Goal: Information Seeking & Learning: Learn about a topic

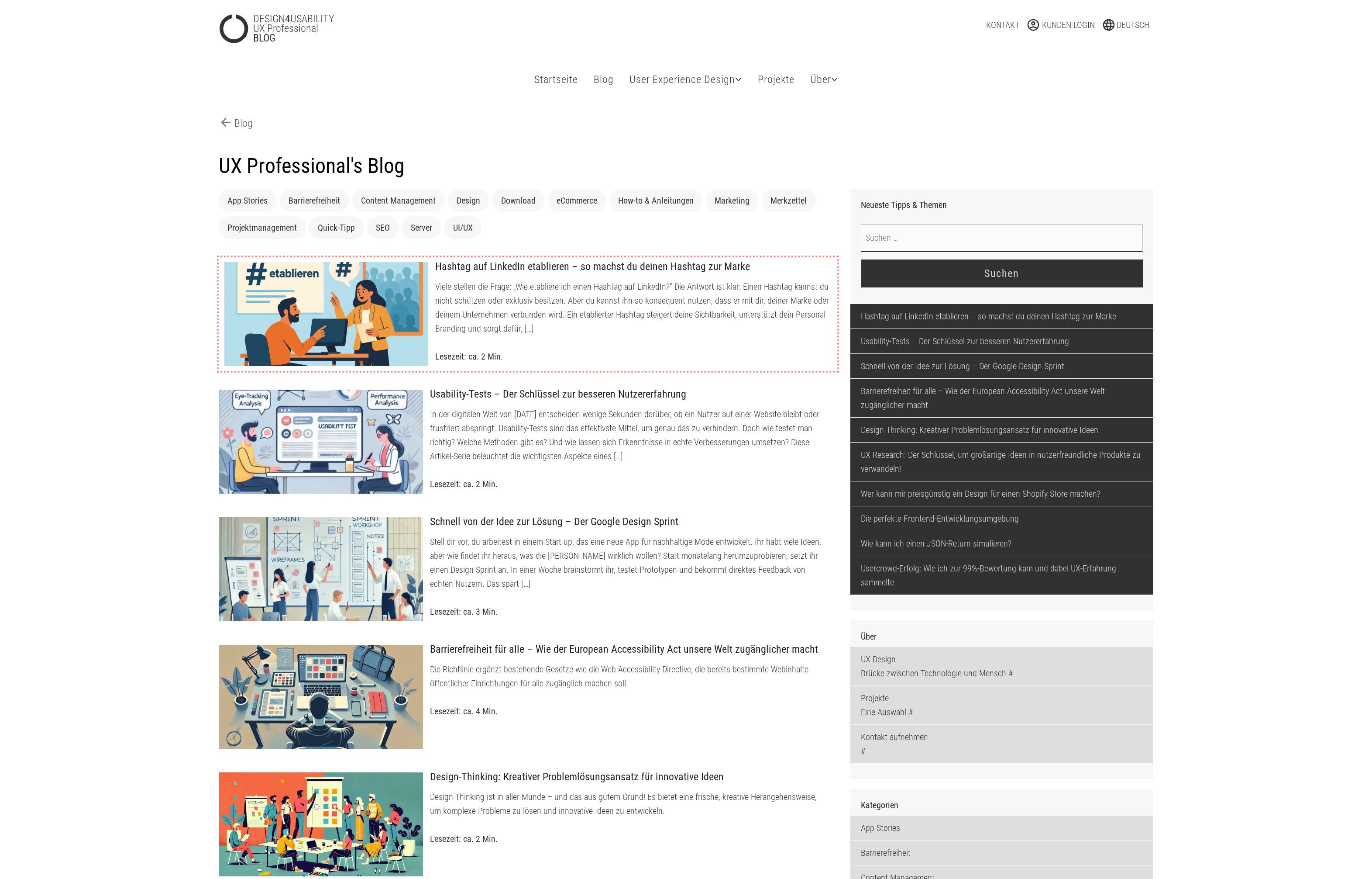
click at [382, 308] on div at bounding box center [326, 314] width 204 height 105
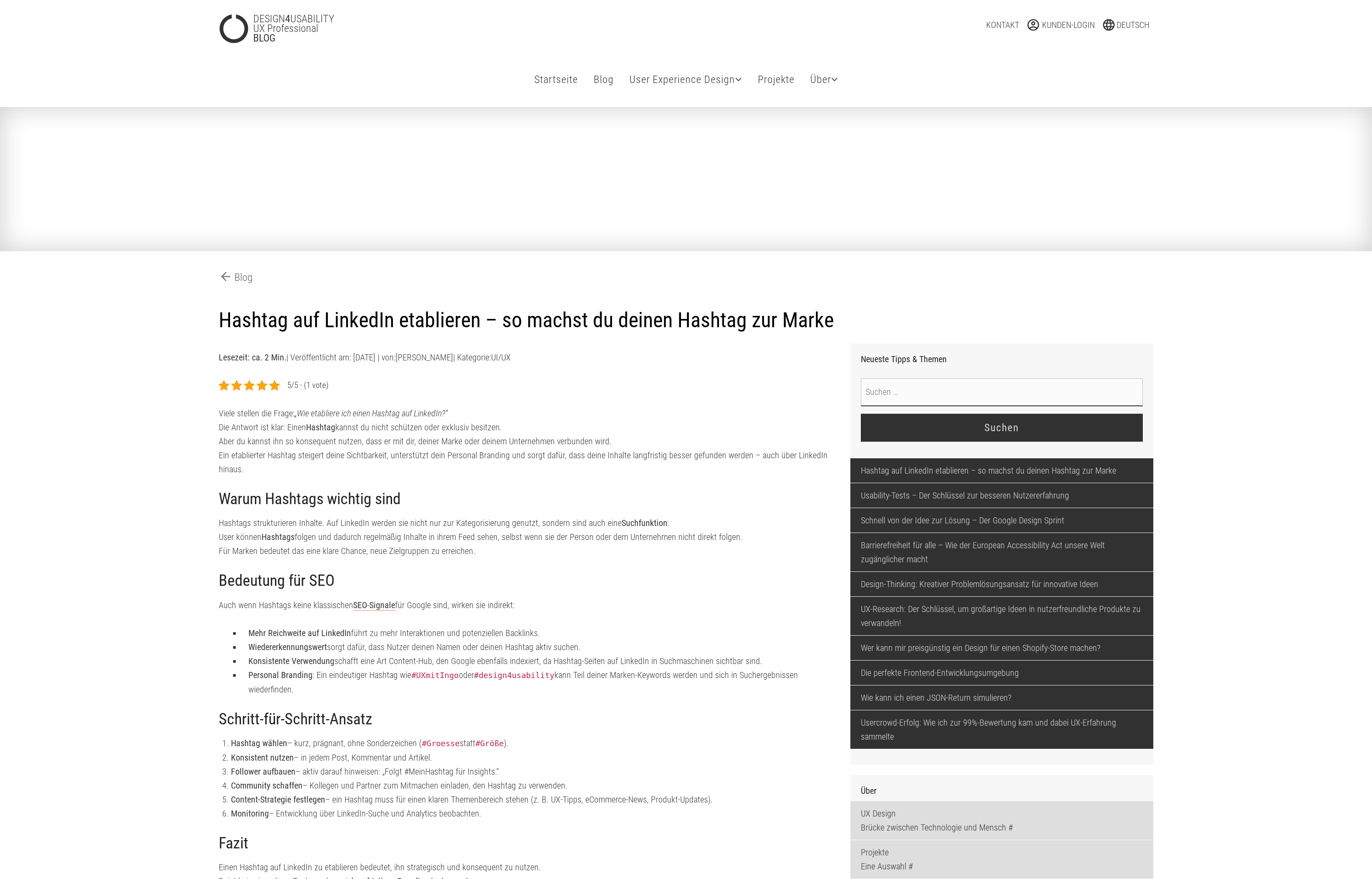
type input "foerster-987265348"
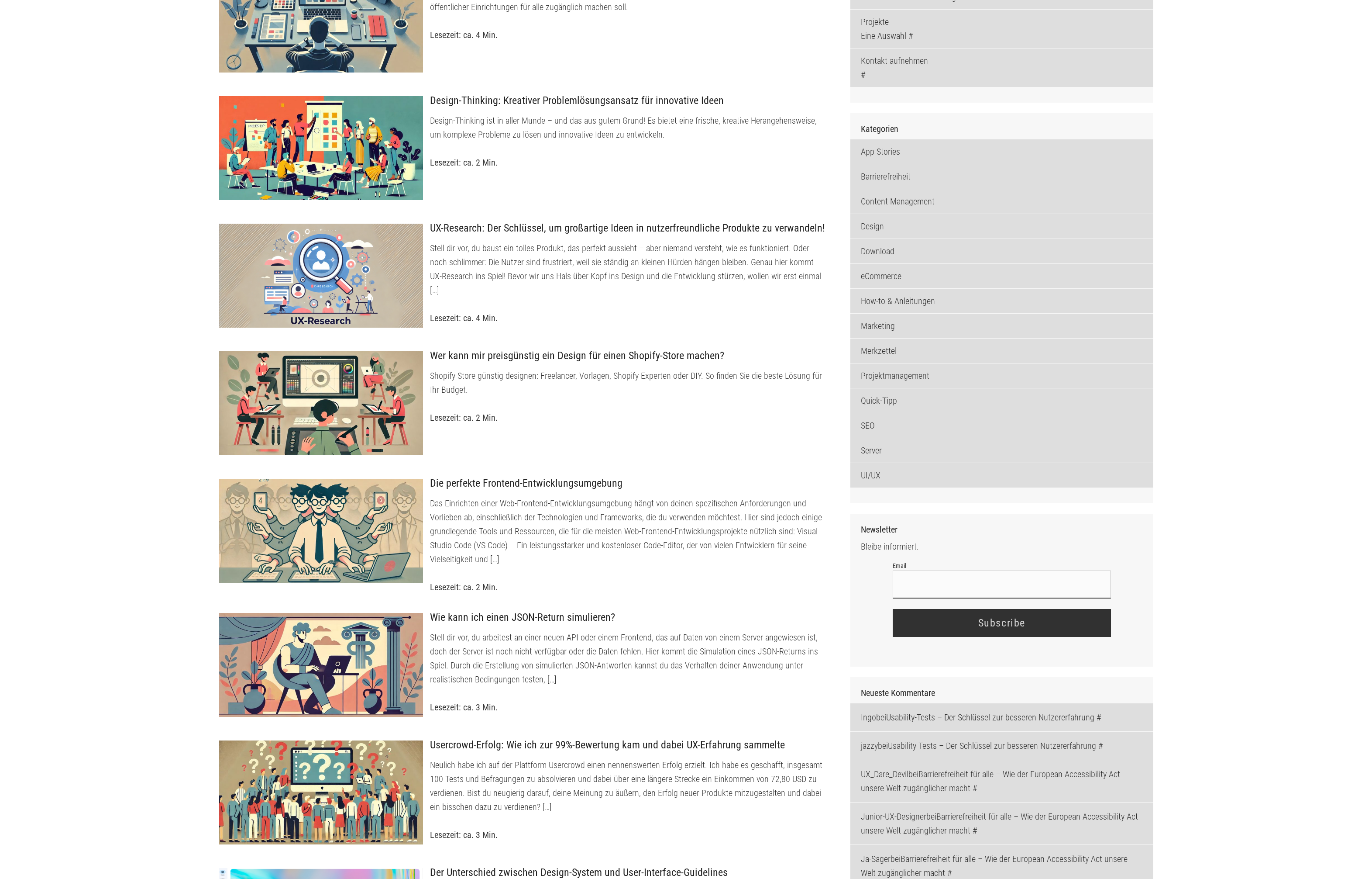
scroll to position [766, 0]
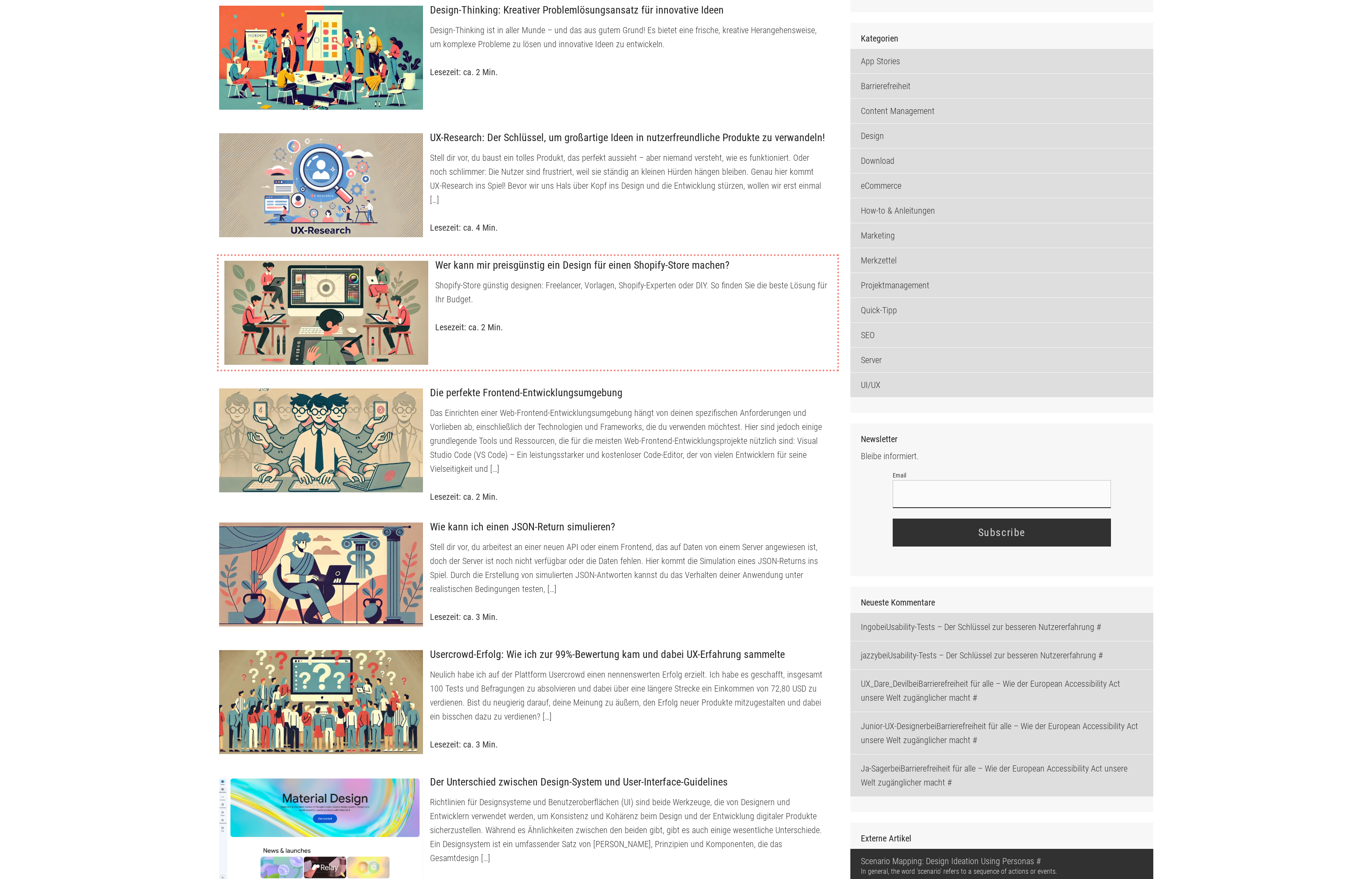
click at [395, 309] on div at bounding box center [326, 313] width 204 height 105
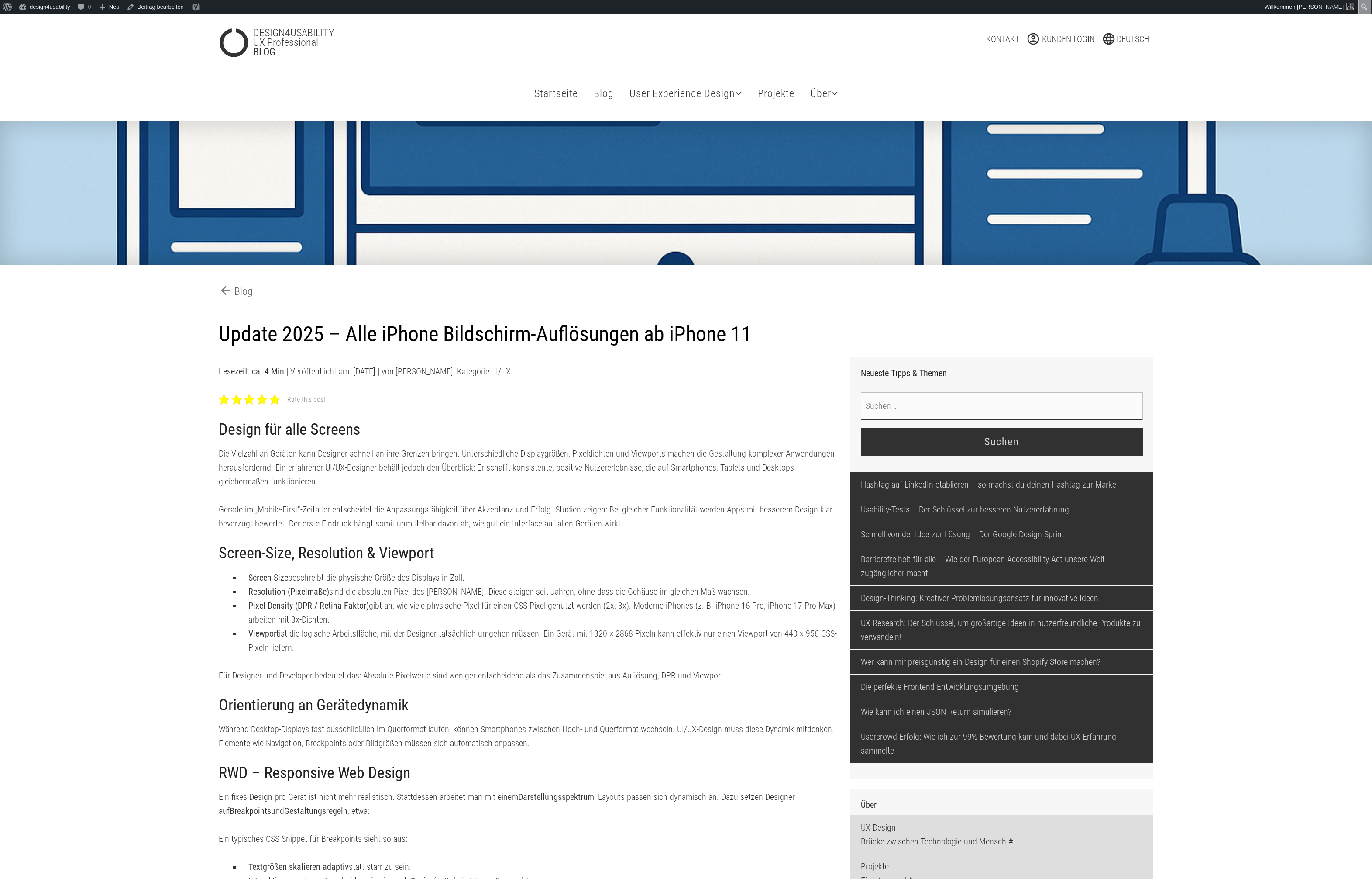
click at [273, 404] on div at bounding box center [274, 399] width 10 height 10
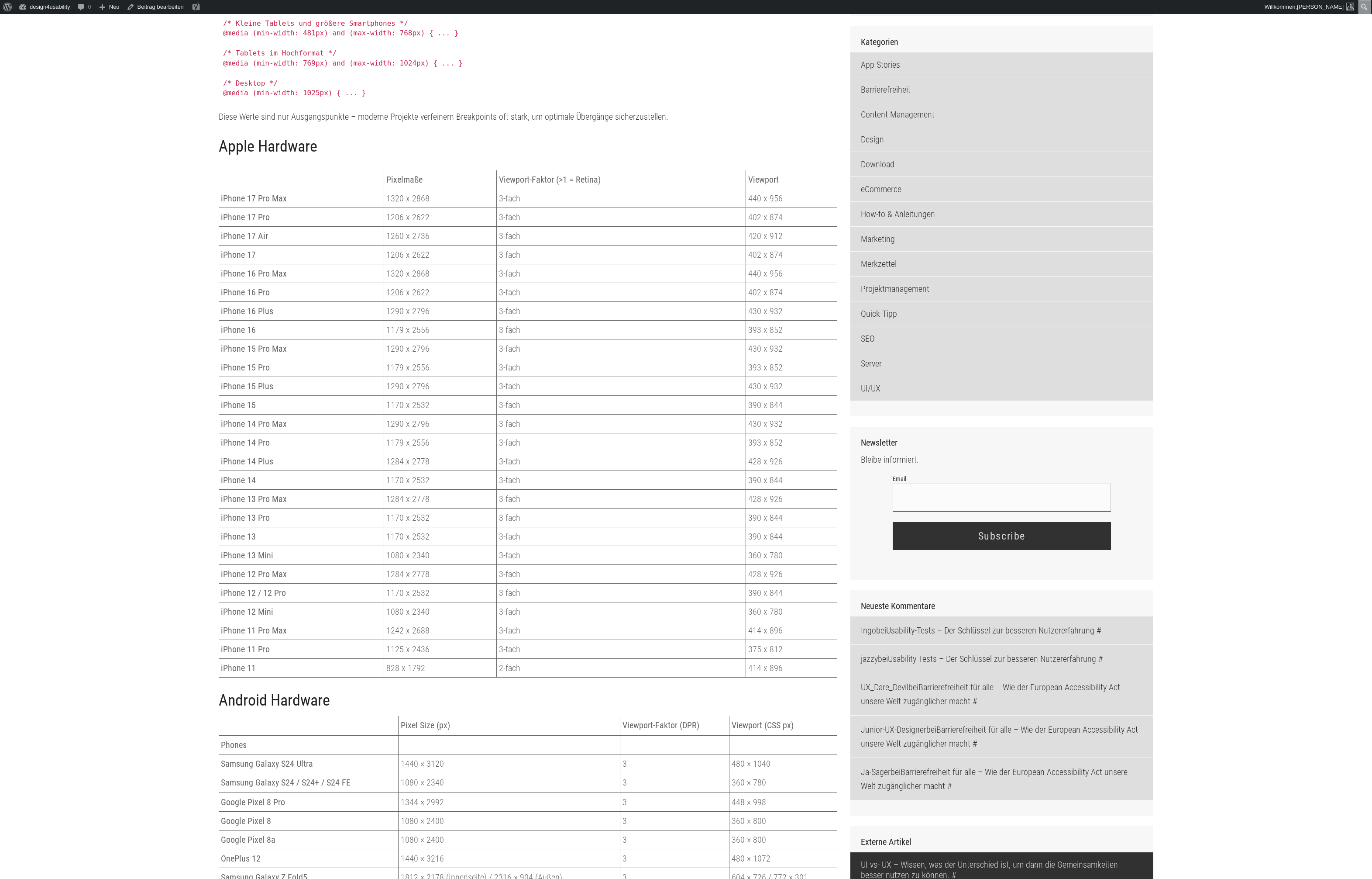
scroll to position [934, 0]
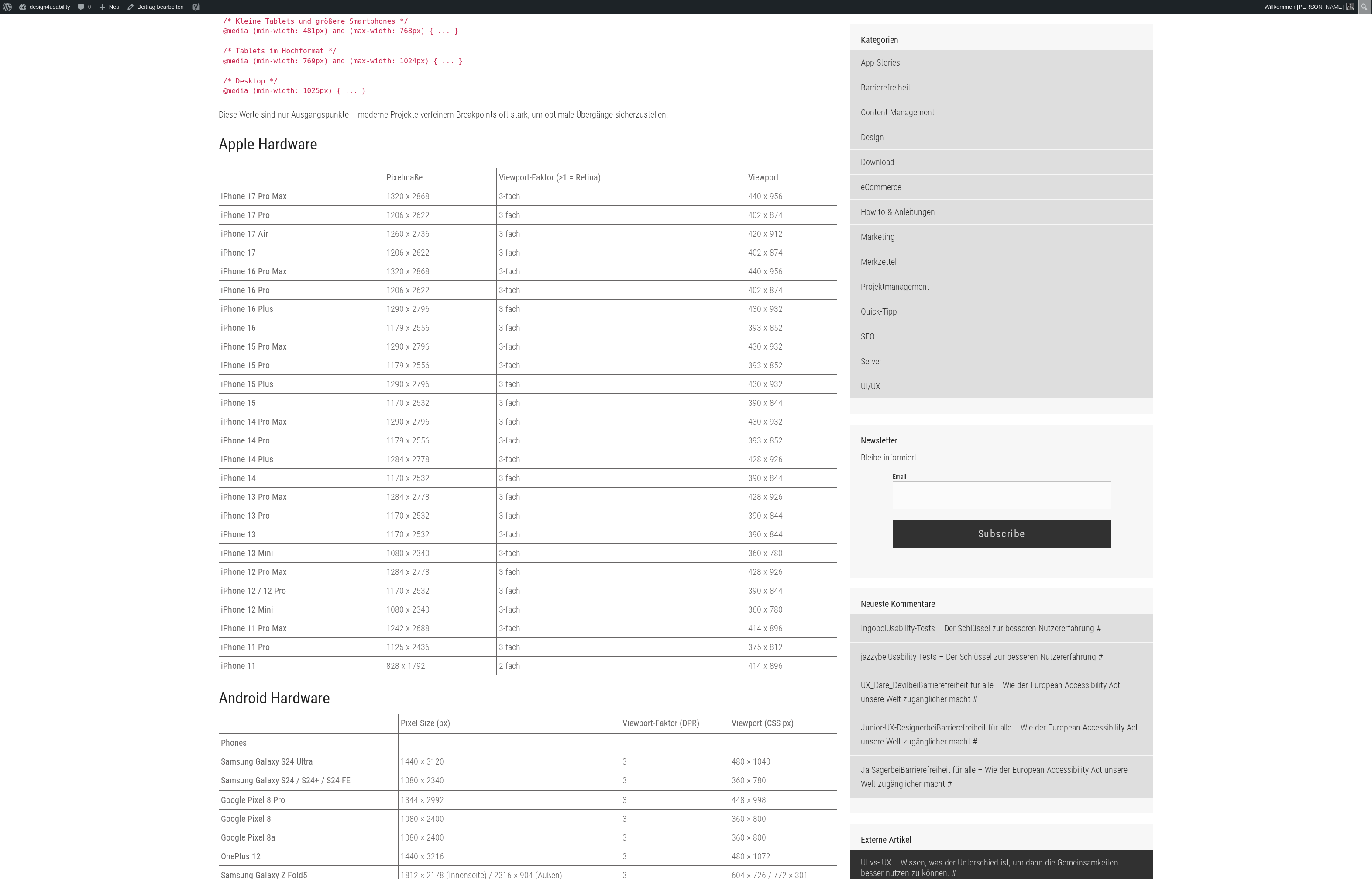
click at [754, 318] on td "430 x 932" at bounding box center [792, 309] width 92 height 19
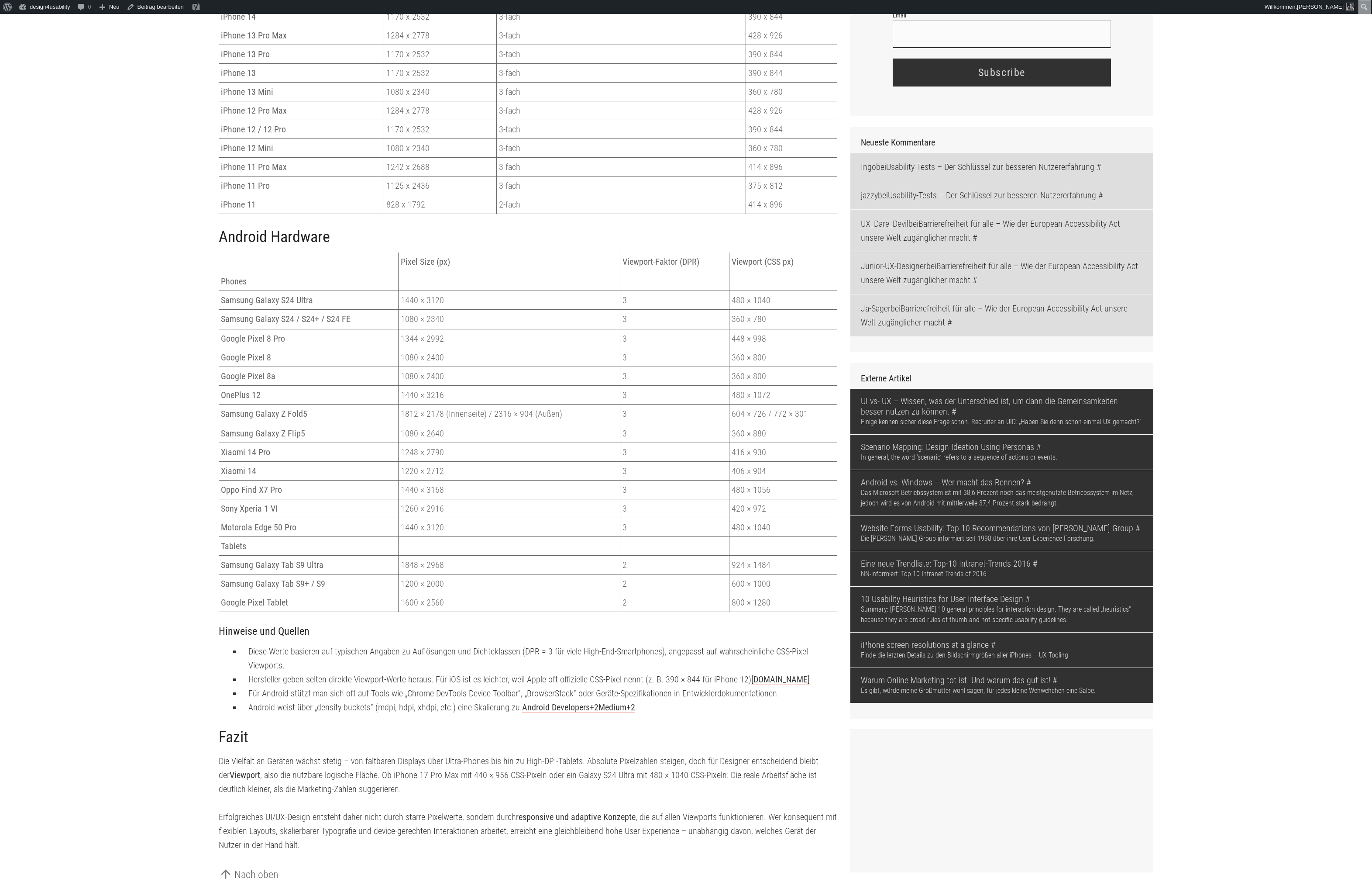
scroll to position [1395, 0]
click at [324, 247] on h2 "Android Hardware" at bounding box center [528, 237] width 619 height 19
click at [364, 247] on h2 "Android Hardware" at bounding box center [528, 237] width 619 height 19
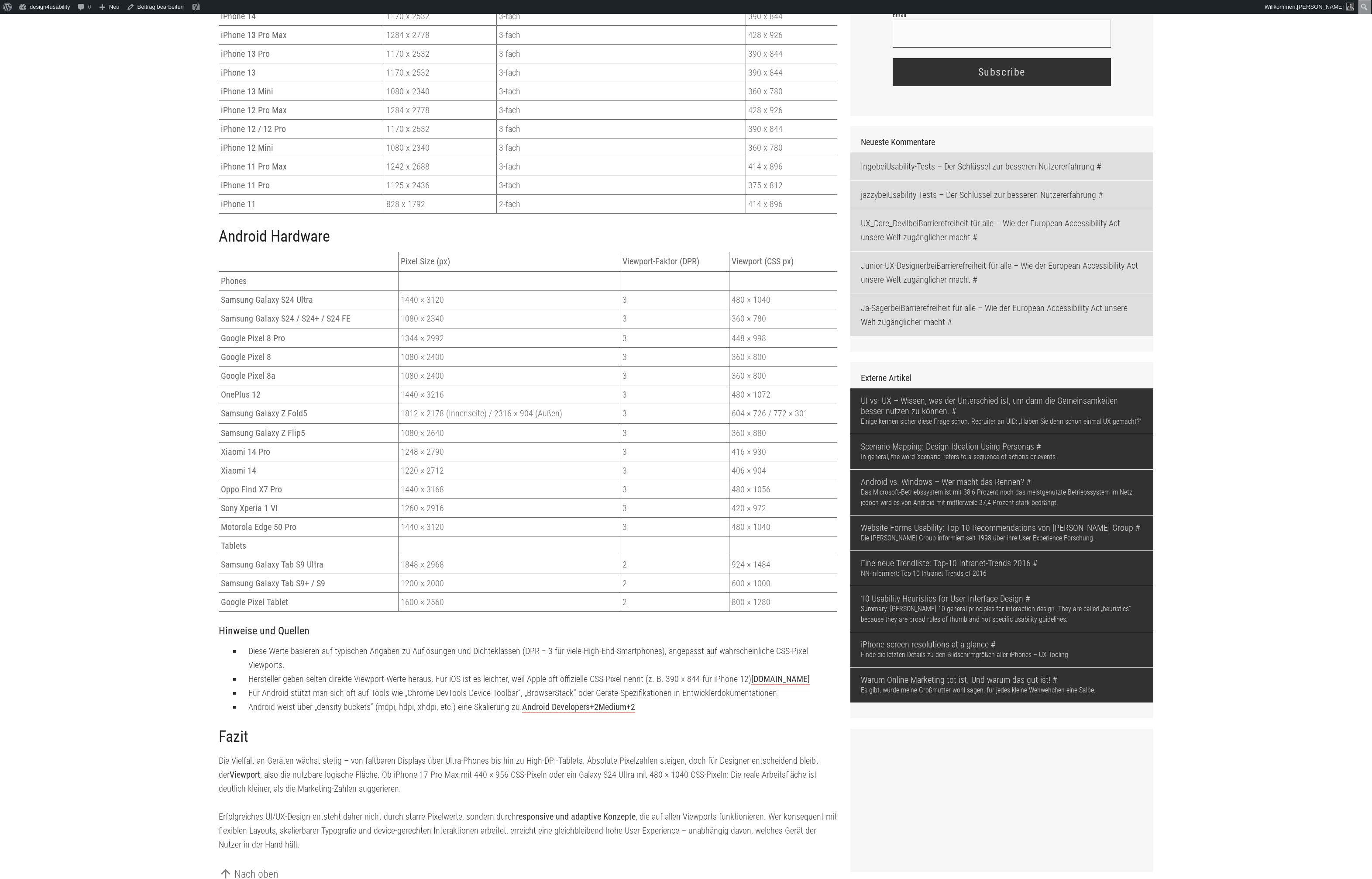
click at [227, 247] on h2 "Android Hardware" at bounding box center [528, 237] width 619 height 19
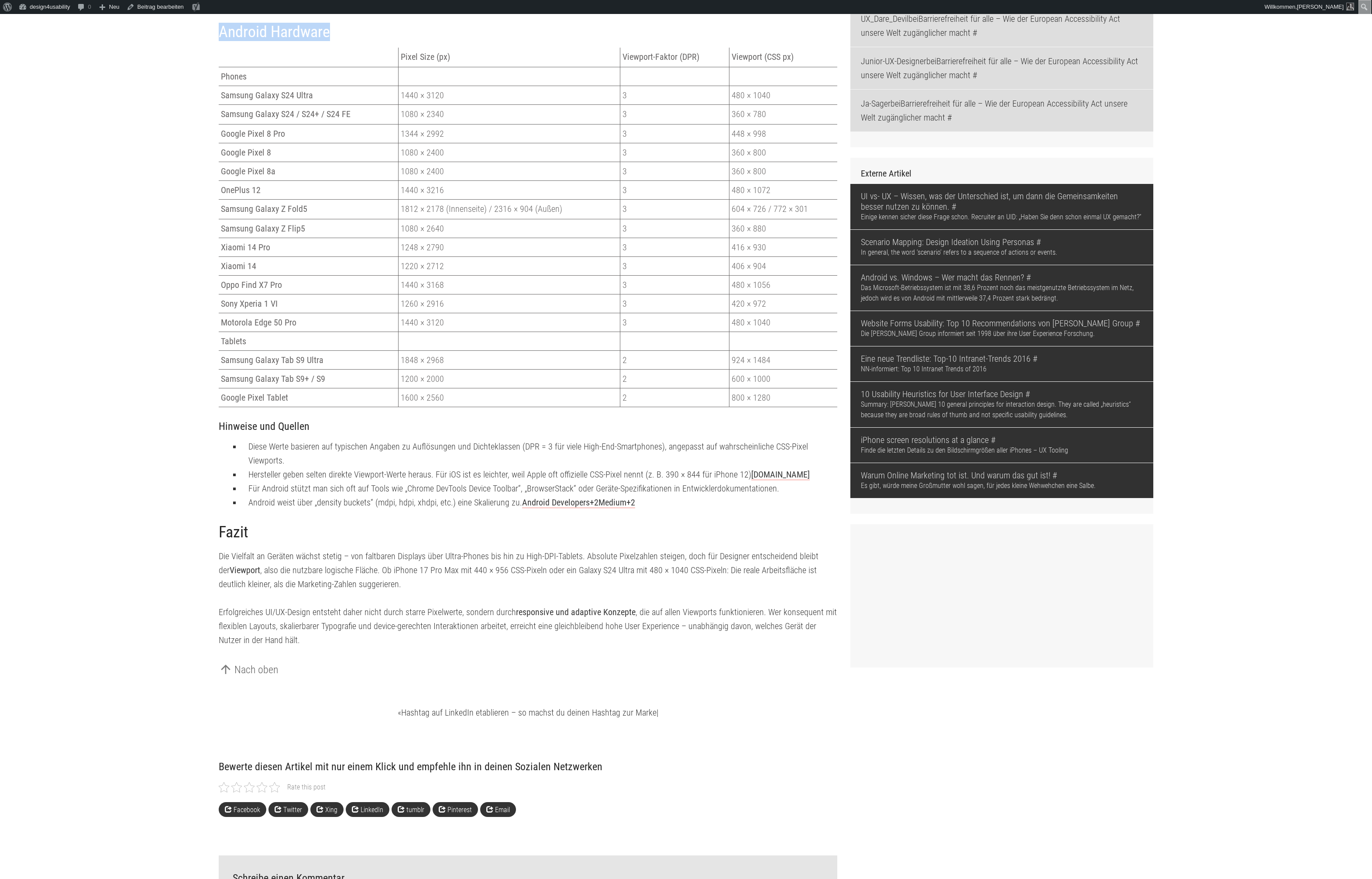
scroll to position [1620, 0]
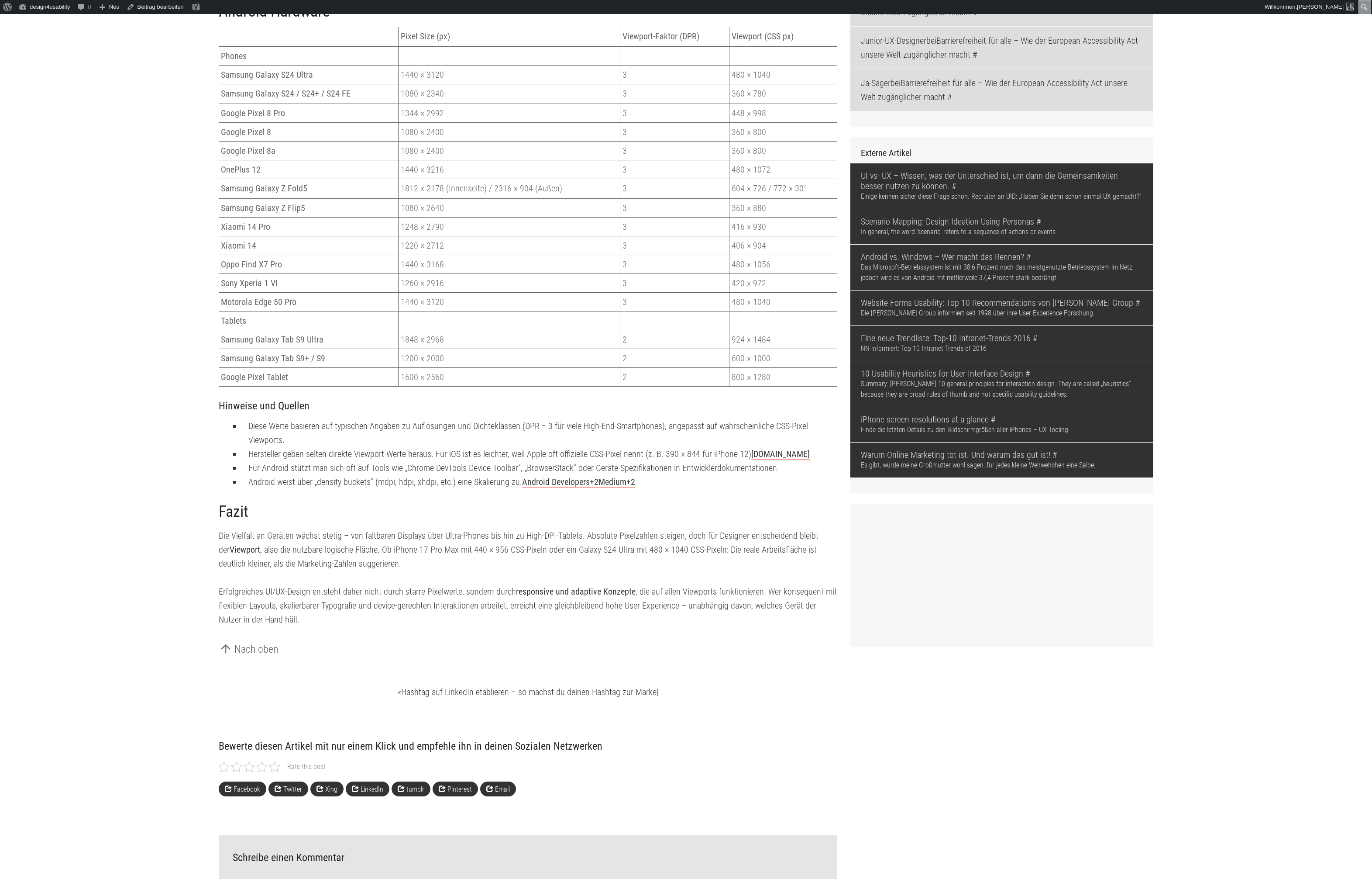
click at [238, 412] on h3 "Hinweise und Quellen" at bounding box center [528, 406] width 619 height 11
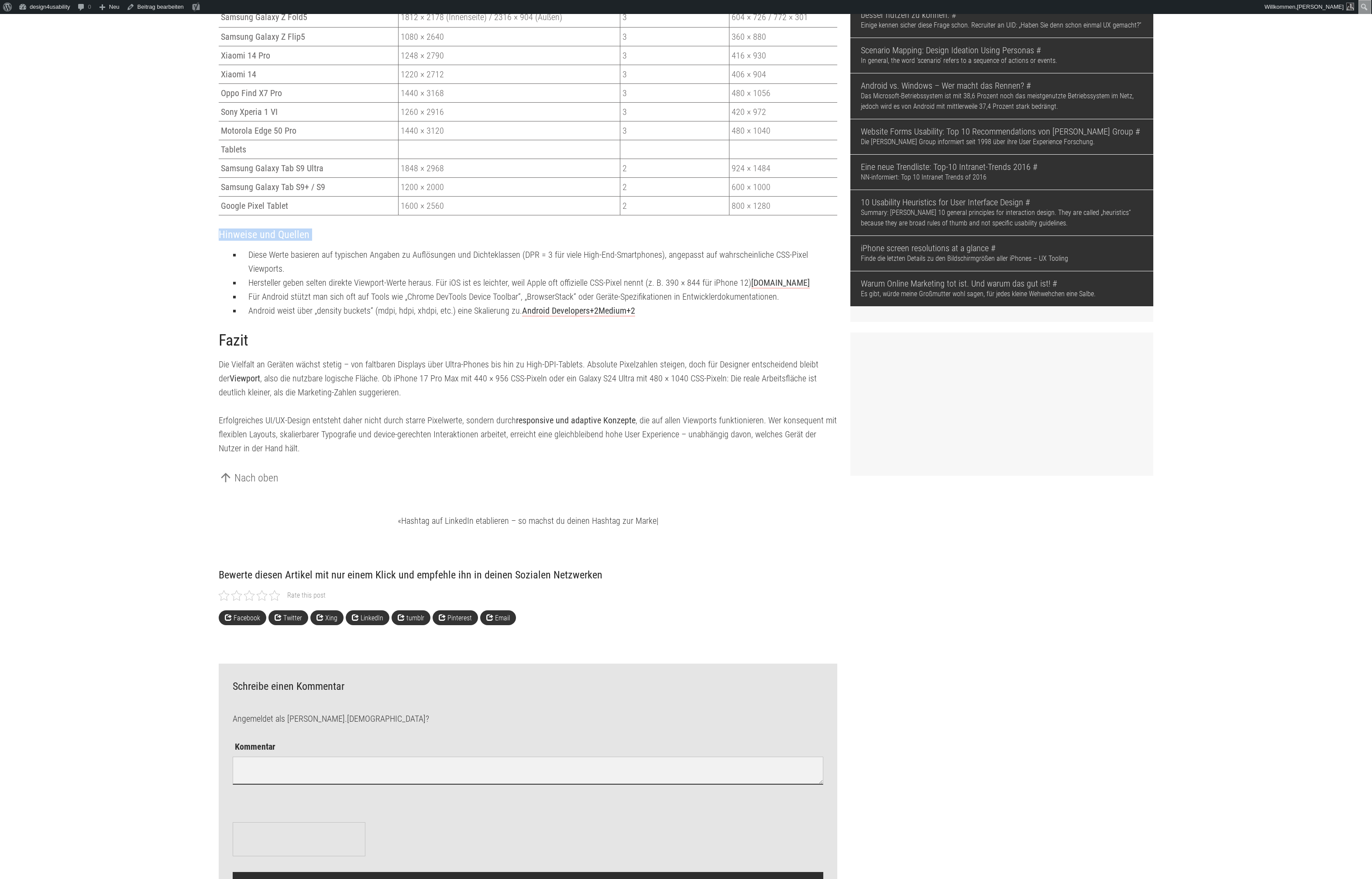
scroll to position [1792, 0]
click at [238, 350] on h2 "Fazit" at bounding box center [528, 340] width 619 height 19
click at [233, 240] on h3 "Hinweise und Quellen" at bounding box center [528, 234] width 619 height 11
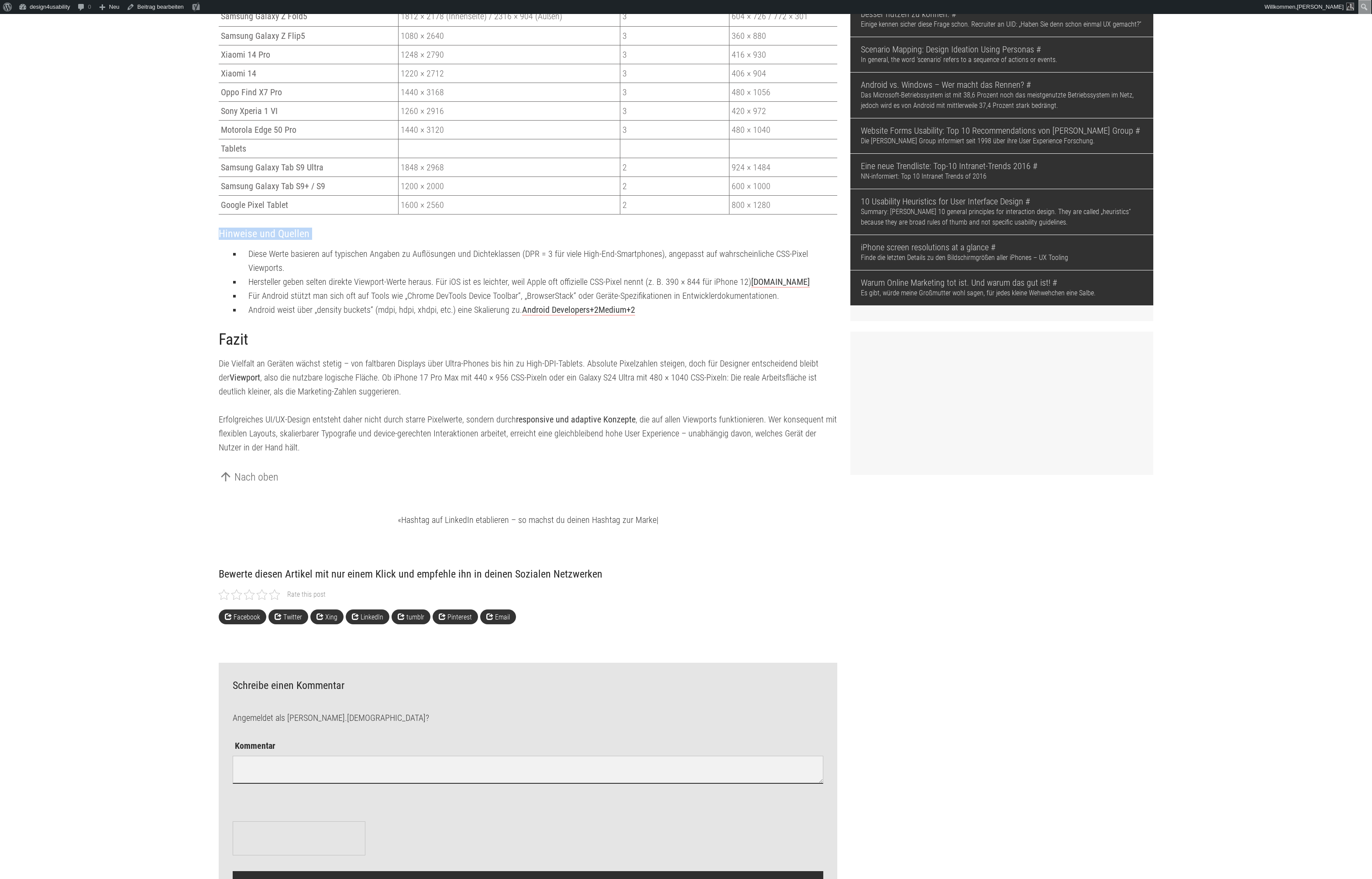
click at [233, 240] on h3 "Hinweise und Quellen" at bounding box center [528, 234] width 619 height 11
click at [230, 350] on h2 "Fazit" at bounding box center [528, 340] width 619 height 19
click at [225, 240] on h3 "Hinweise und Quellen" at bounding box center [528, 234] width 619 height 11
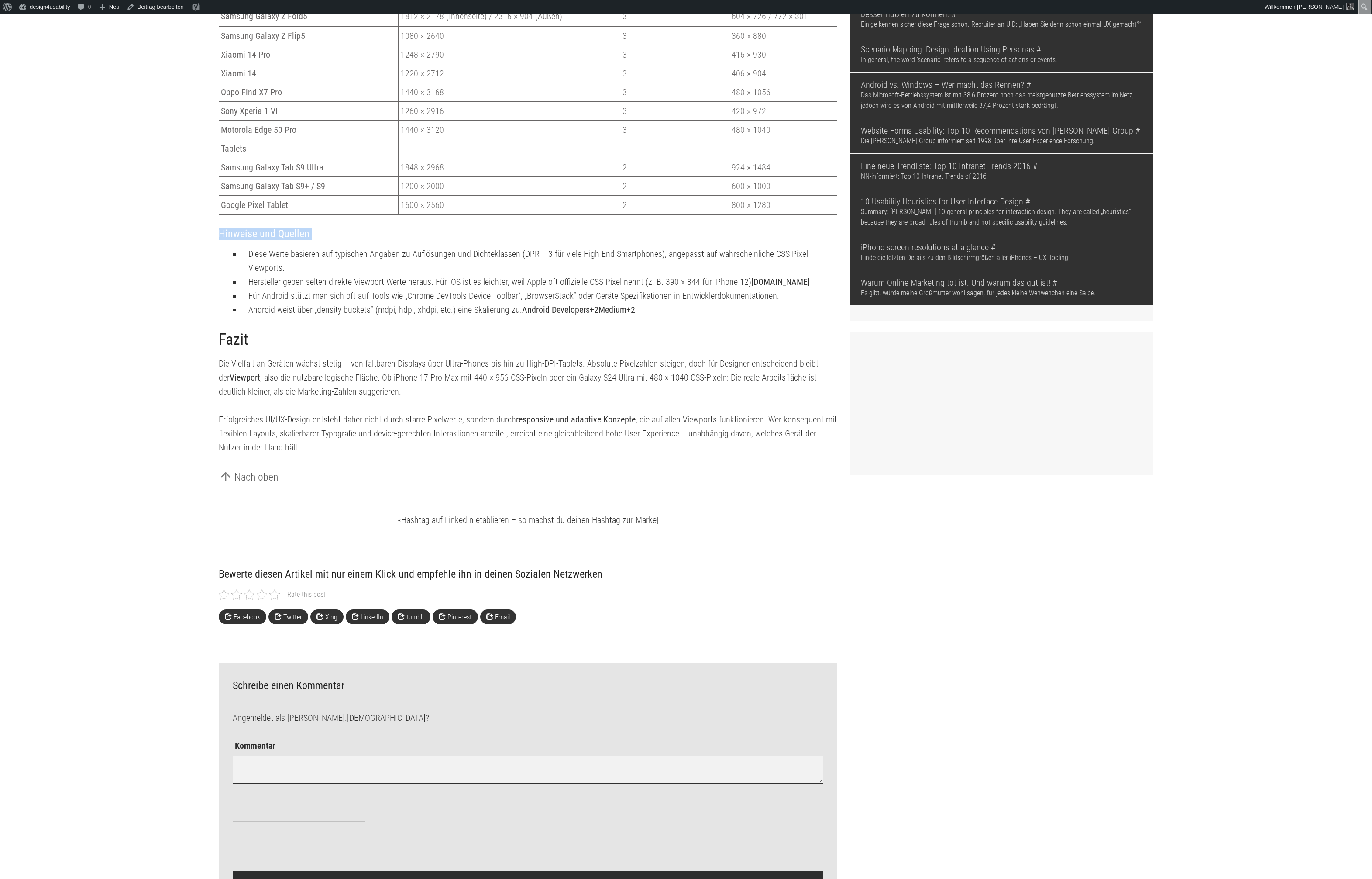
click at [225, 240] on h3 "Hinweise und Quellen" at bounding box center [528, 234] width 619 height 11
click at [240, 350] on h2 "Fazit" at bounding box center [528, 340] width 619 height 19
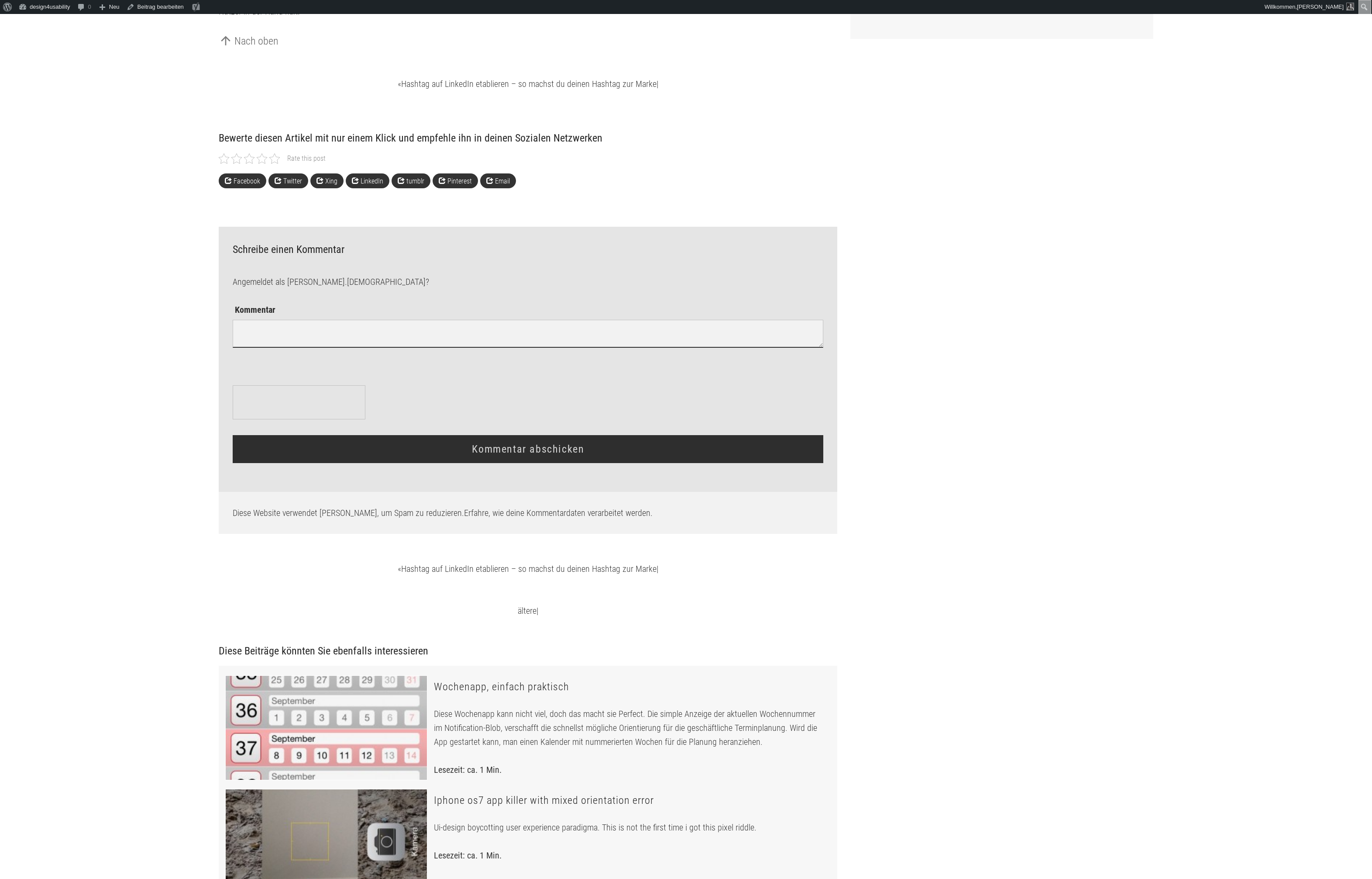
scroll to position [2237, 0]
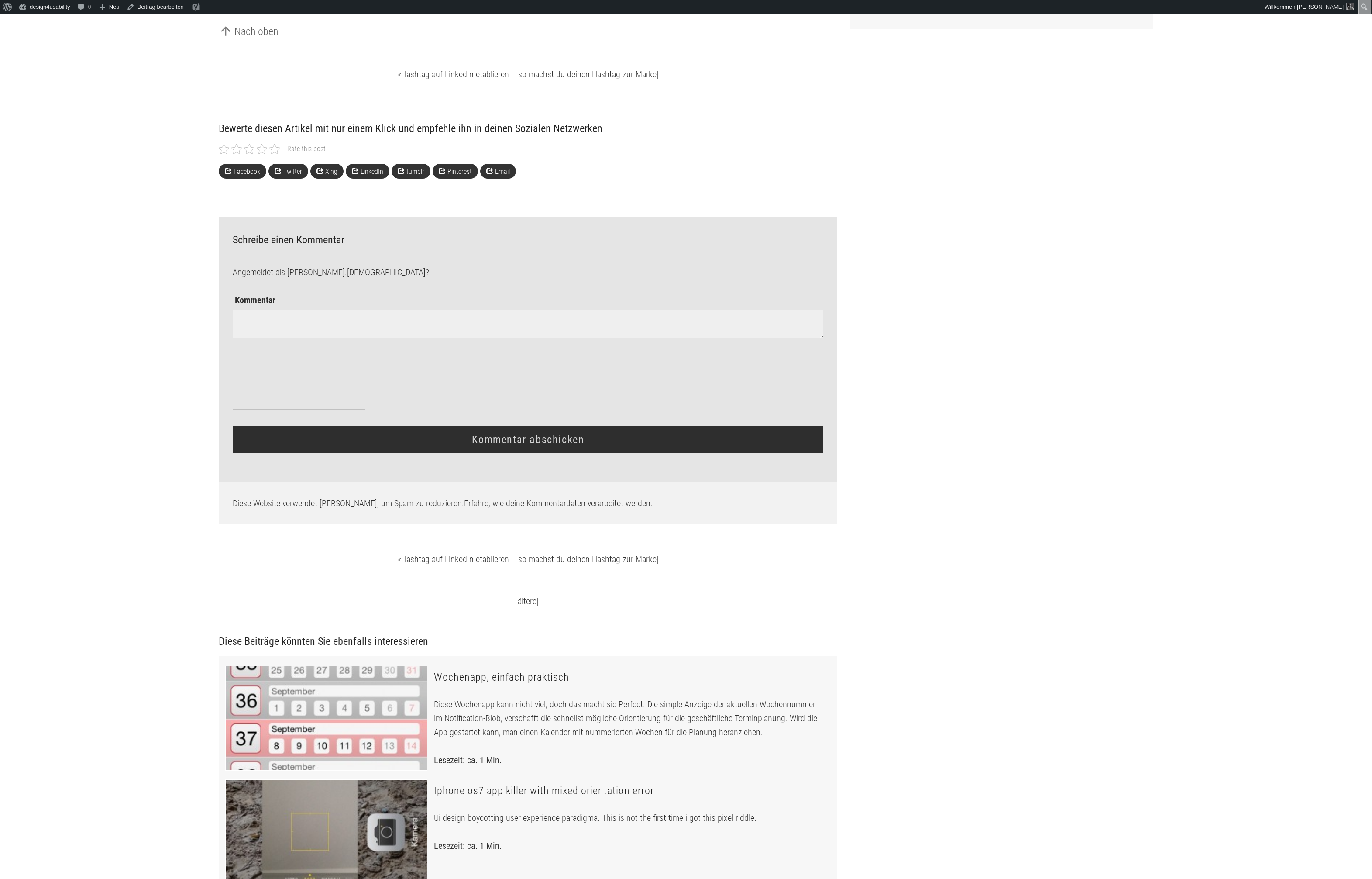
click at [262, 338] on textarea "Kommentar" at bounding box center [528, 324] width 591 height 28
click at [261, 338] on textarea "Kommentar" at bounding box center [528, 324] width 591 height 28
click at [276, 246] on h3 "Schreibe einen Kommentar Antworten abbrechen" at bounding box center [528, 240] width 591 height 11
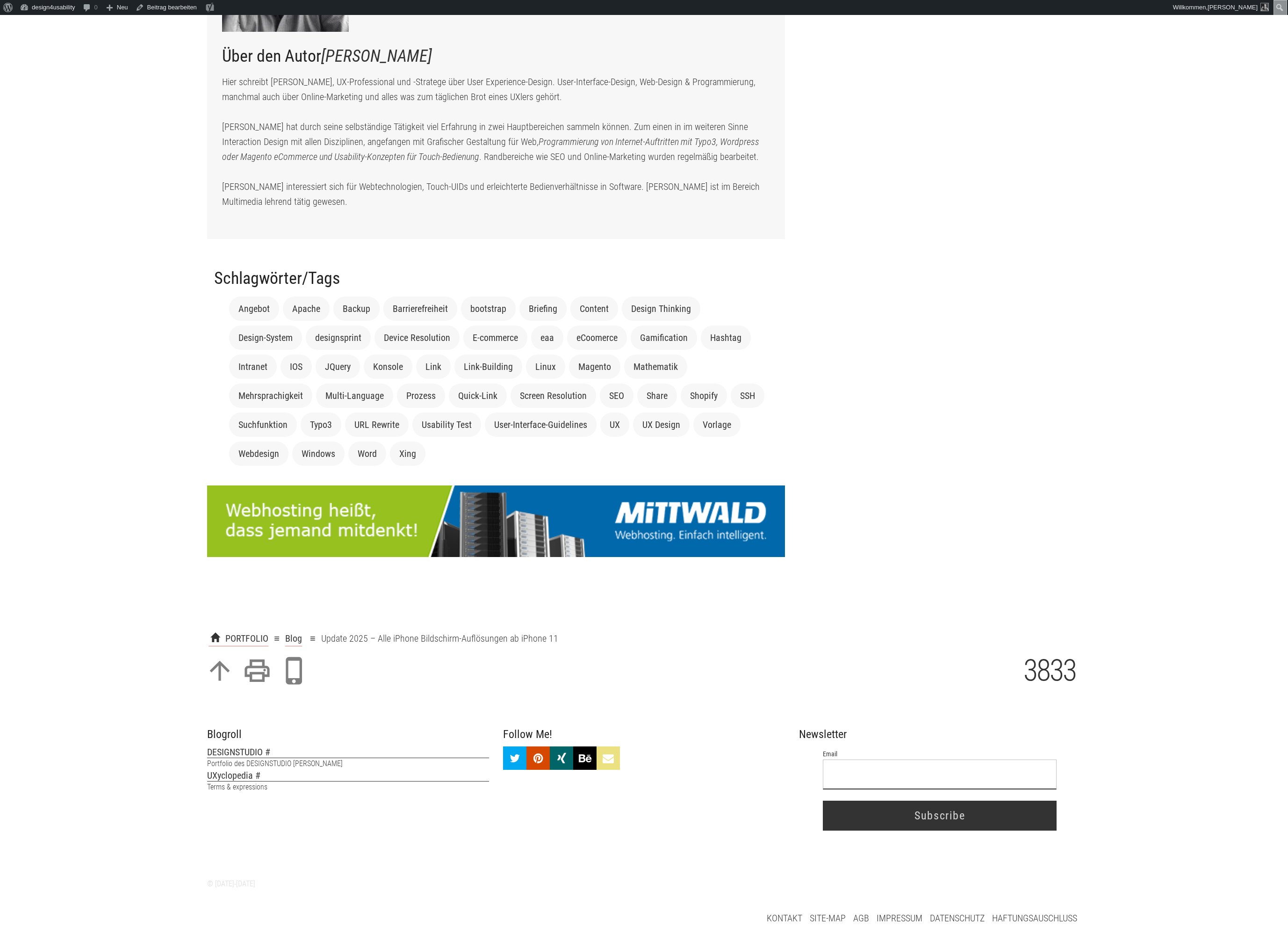
scroll to position [3880, 0]
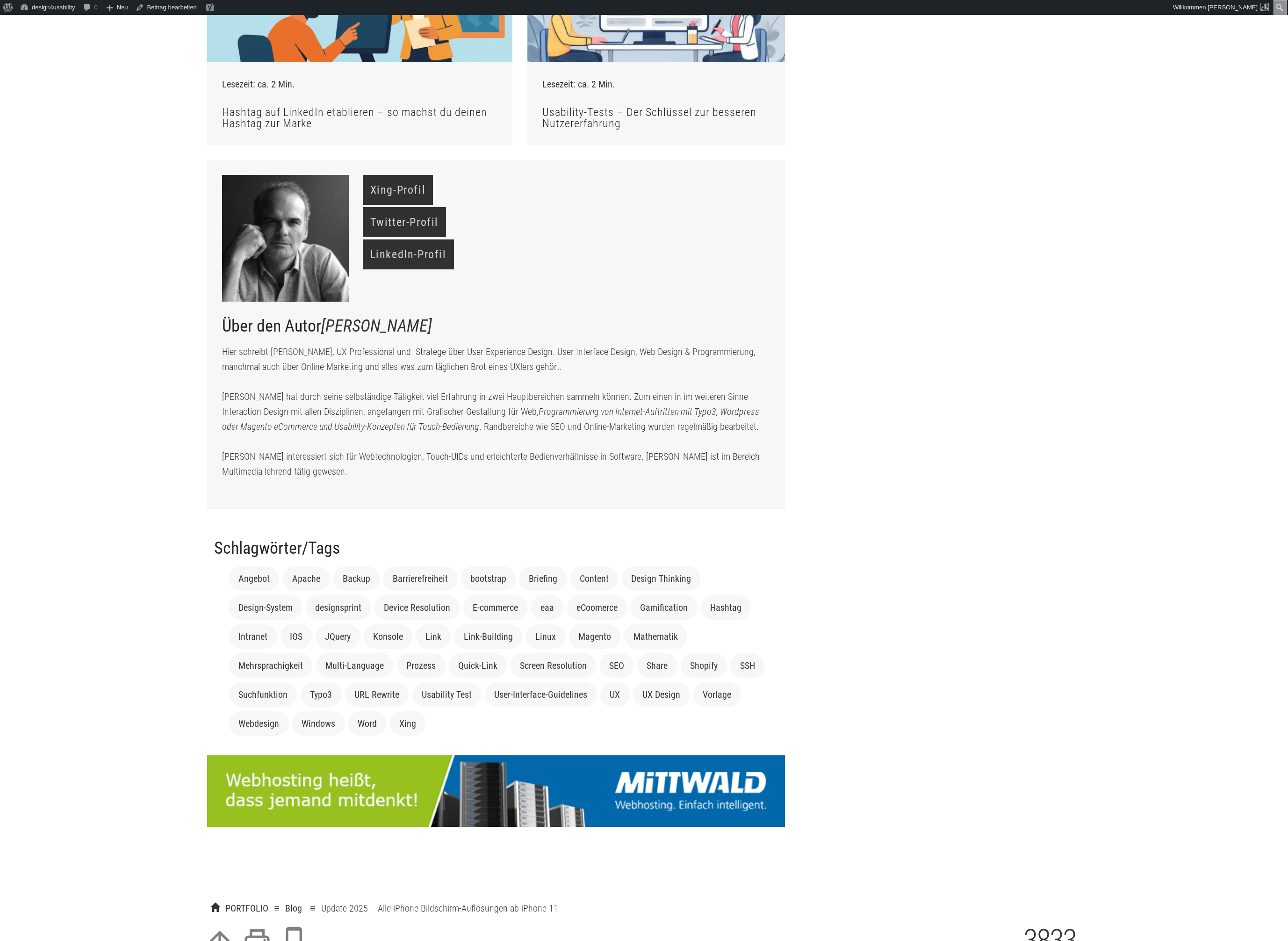
scroll to position [3881, 0]
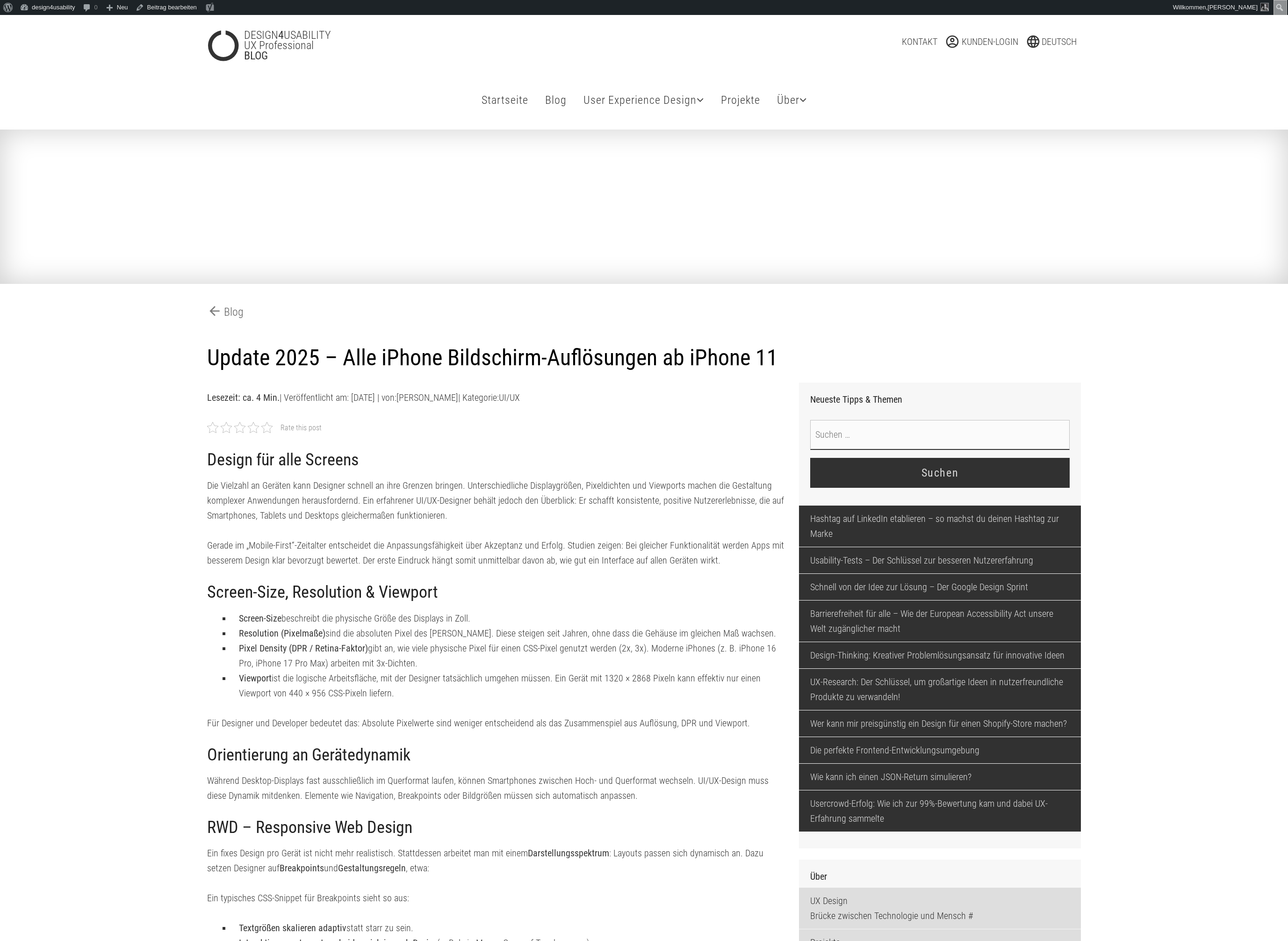
scroll to position [3881, 0]
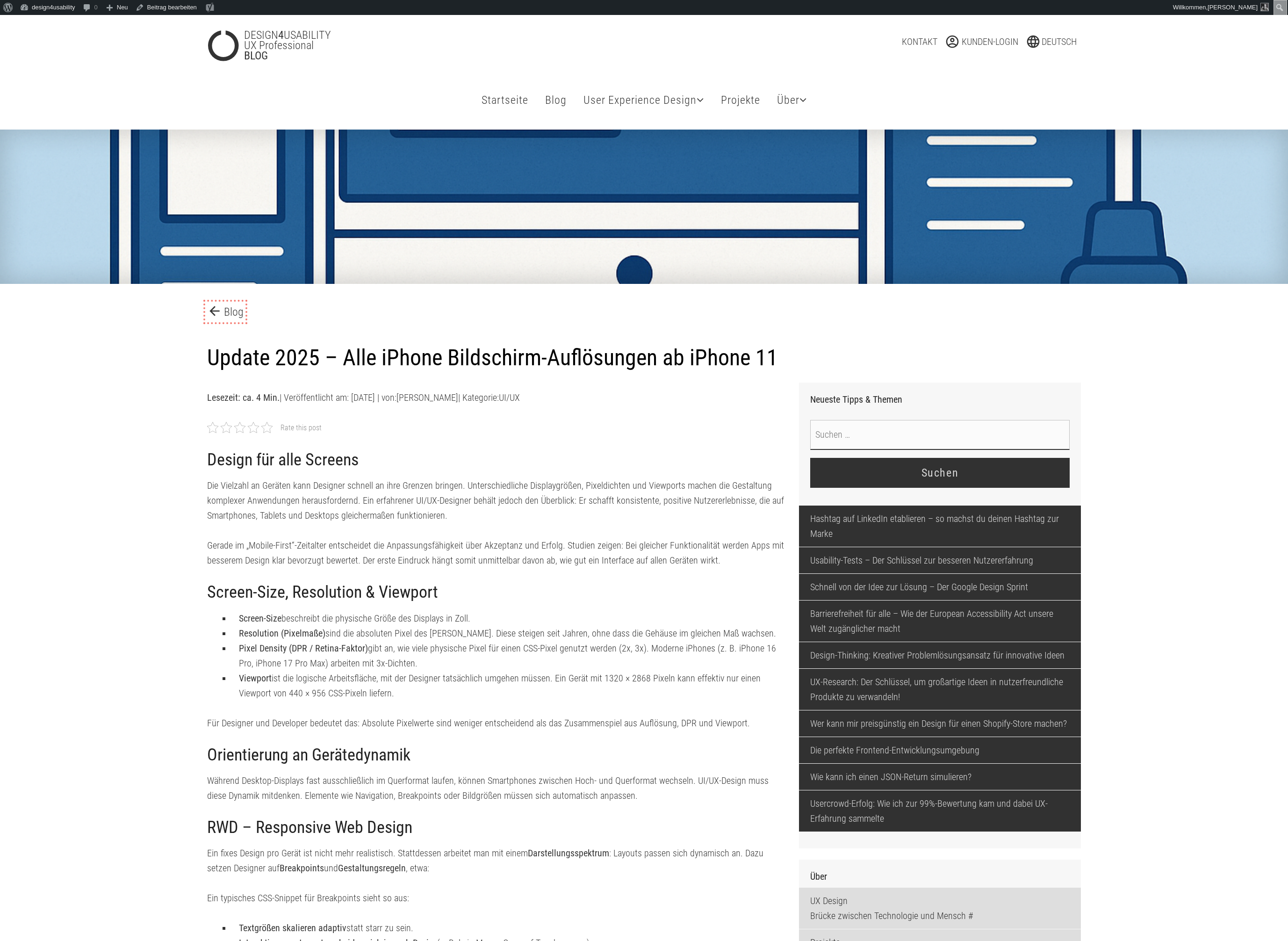
click at [240, 311] on link "arrow_back Blog" at bounding box center [225, 312] width 37 height 17
